Goal: Find specific page/section: Find specific page/section

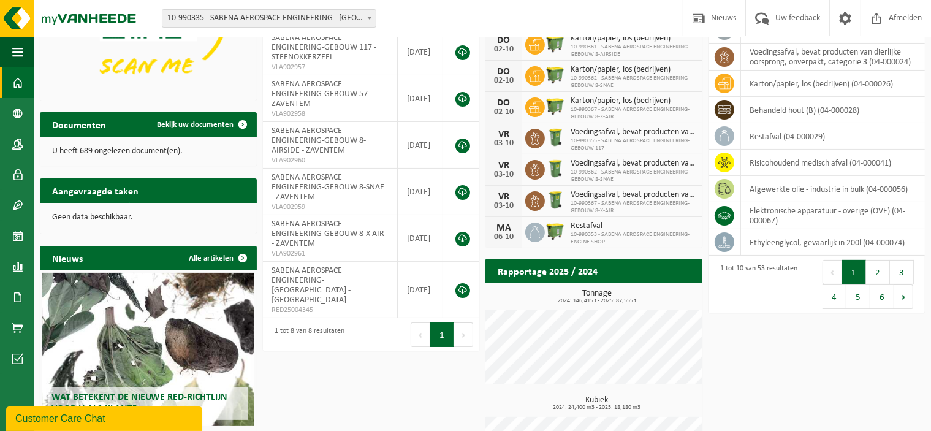
scroll to position [184, 0]
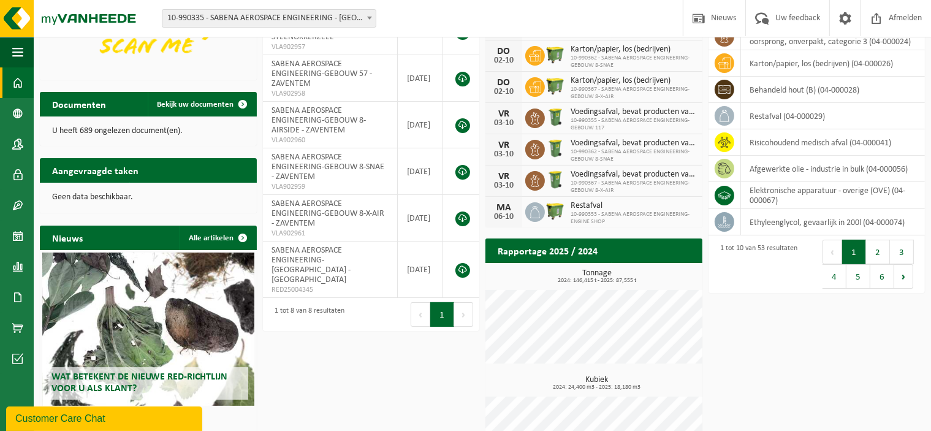
click at [101, 105] on h2 "Documenten" at bounding box center [79, 104] width 78 height 24
click at [183, 101] on span "Bekijk uw documenten" at bounding box center [196, 105] width 77 height 8
